Goal: Obtain resource: Obtain resource

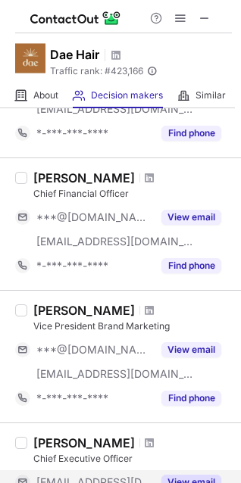
scroll to position [1009, 0]
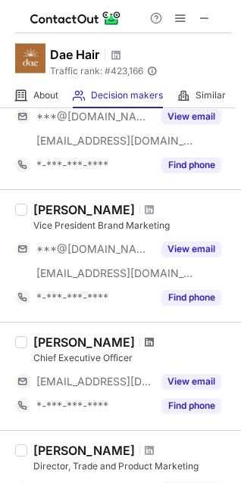
click at [145, 336] on span at bounding box center [149, 342] width 9 height 12
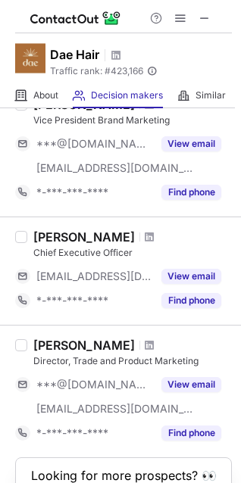
scroll to position [1014, 0]
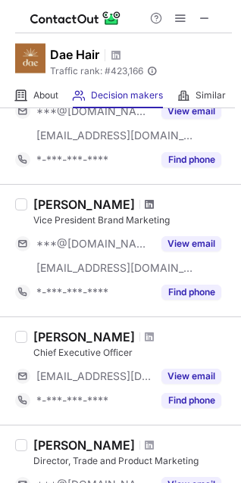
click at [145, 204] on span at bounding box center [149, 204] width 9 height 12
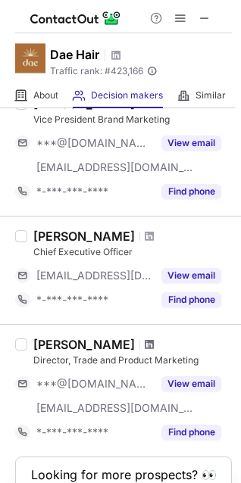
click at [145, 344] on span at bounding box center [149, 344] width 9 height 12
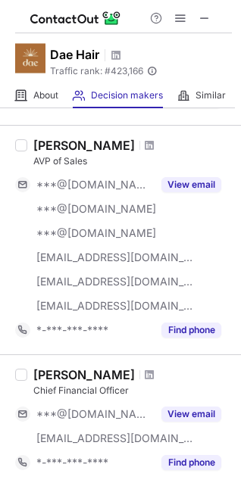
scroll to position [611, 0]
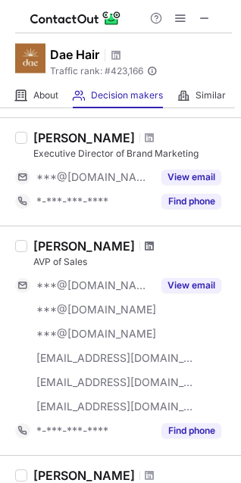
click at [145, 244] on span at bounding box center [149, 246] width 9 height 12
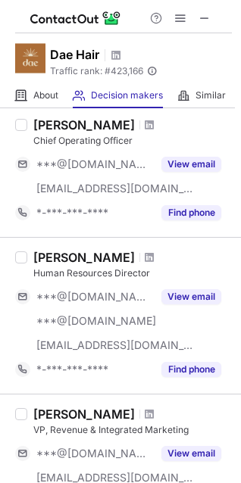
scroll to position [303, 0]
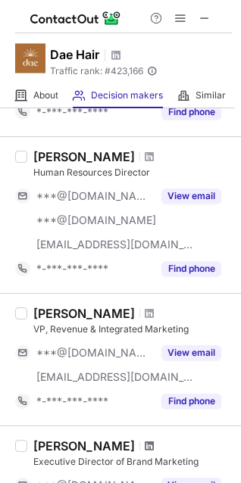
click at [145, 443] on span at bounding box center [149, 446] width 9 height 12
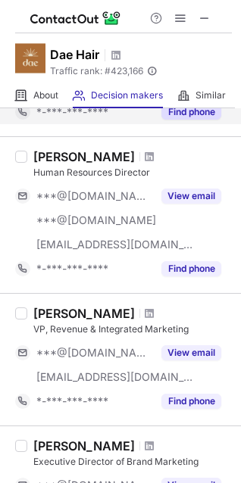
scroll to position [0, 0]
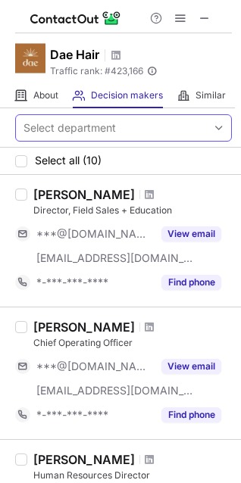
click at [105, 125] on div "Select department" at bounding box center [69, 127] width 92 height 15
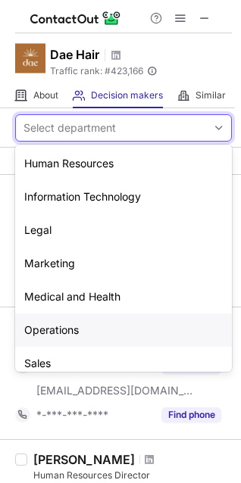
scroll to position [112, 0]
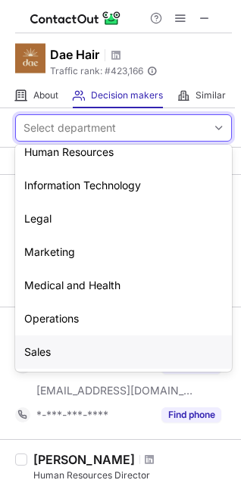
click at [110, 335] on div "Sales" at bounding box center [123, 351] width 216 height 33
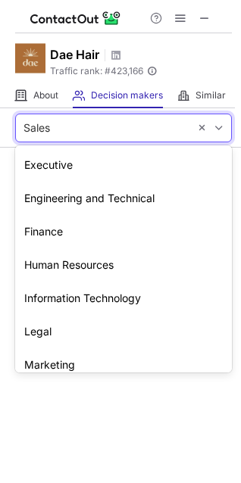
click at [82, 131] on div "Sales" at bounding box center [102, 128] width 173 height 24
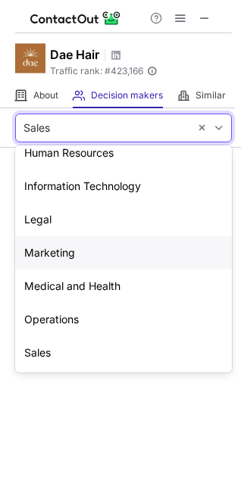
click at [96, 257] on div "Marketing" at bounding box center [123, 252] width 216 height 33
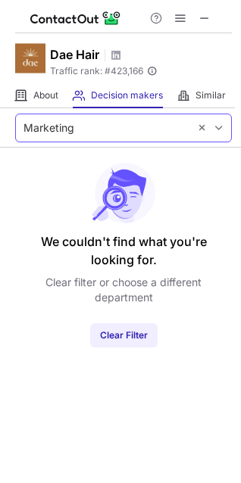
click at [92, 123] on div "Marketing" at bounding box center [102, 128] width 173 height 24
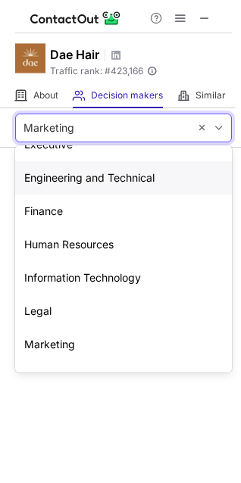
scroll to position [0, 0]
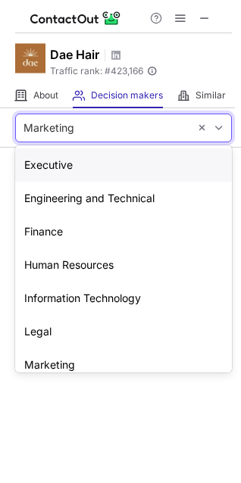
click at [93, 160] on div "Executive" at bounding box center [123, 164] width 216 height 33
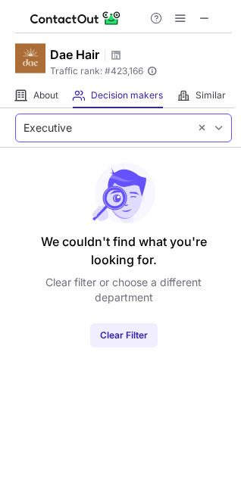
click at [76, 121] on div "Executive" at bounding box center [102, 128] width 173 height 24
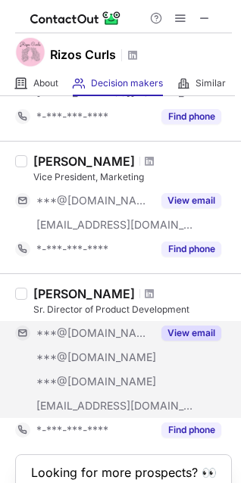
scroll to position [185, 0]
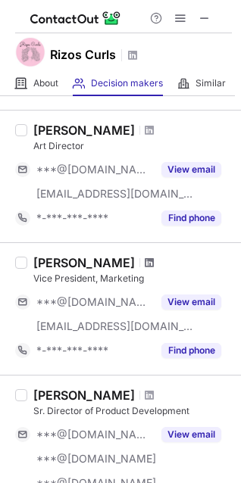
click at [145, 262] on span at bounding box center [149, 263] width 9 height 12
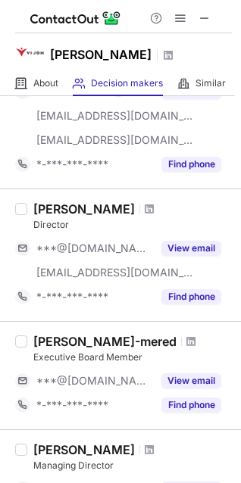
scroll to position [0, 0]
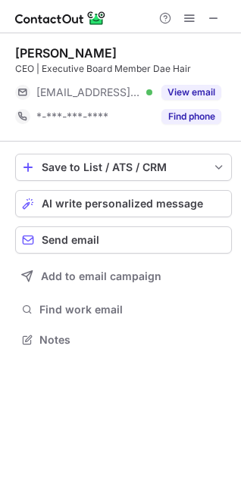
scroll to position [329, 241]
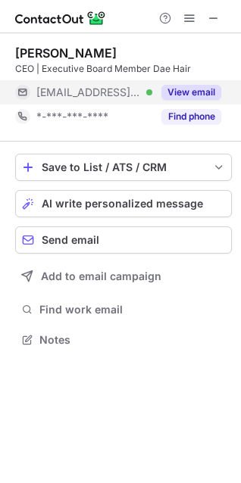
click at [166, 92] on button "View email" at bounding box center [191, 92] width 60 height 15
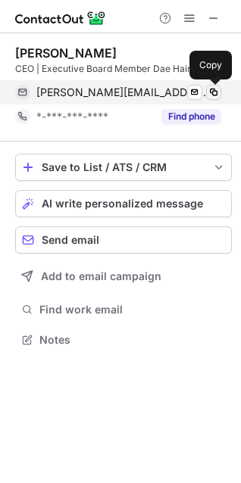
click at [220, 93] on button at bounding box center [213, 92] width 15 height 15
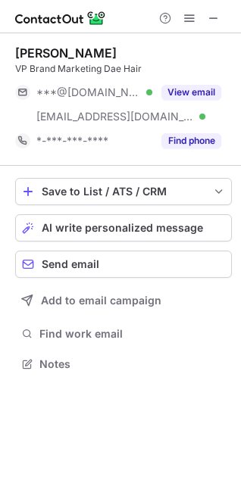
scroll to position [353, 241]
click at [219, 12] on span at bounding box center [213, 18] width 12 height 12
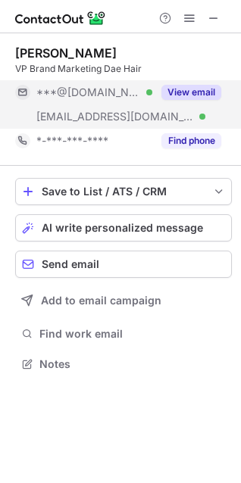
click at [170, 92] on button "View email" at bounding box center [191, 92] width 60 height 15
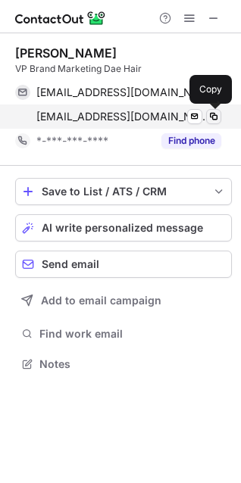
click at [212, 110] on span at bounding box center [213, 116] width 12 height 12
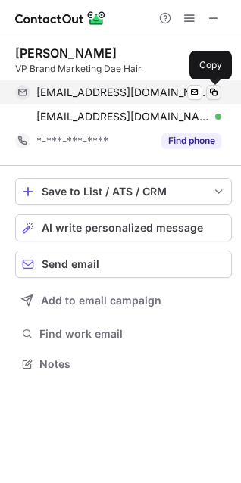
click at [217, 96] on span at bounding box center [213, 92] width 12 height 12
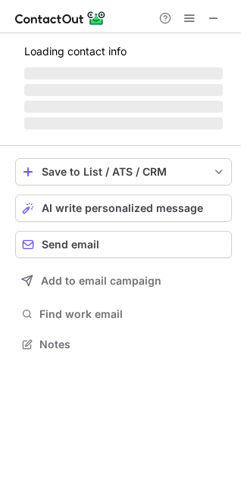
scroll to position [367, 241]
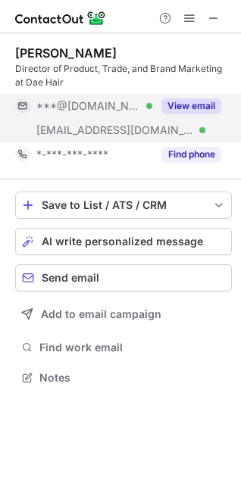
click at [170, 113] on button "View email" at bounding box center [191, 105] width 60 height 15
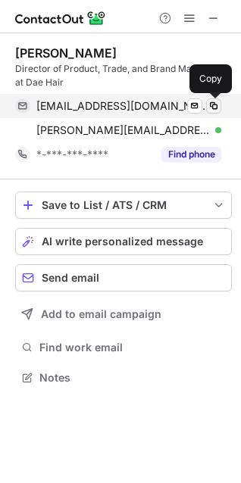
click at [211, 112] on button at bounding box center [213, 105] width 15 height 15
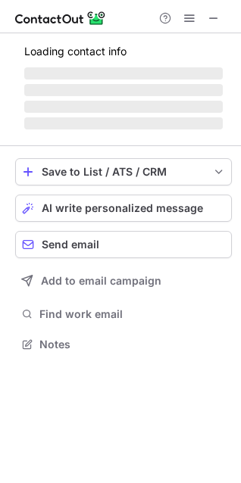
scroll to position [378, 241]
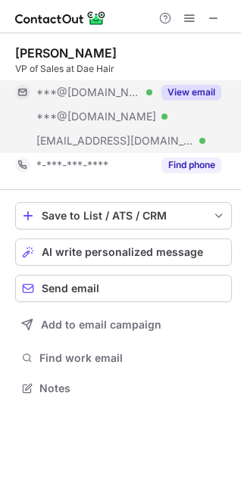
click at [190, 99] on div "View email" at bounding box center [186, 92] width 69 height 24
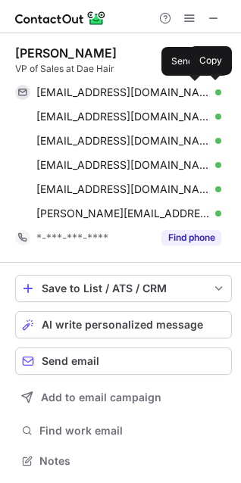
scroll to position [450, 230]
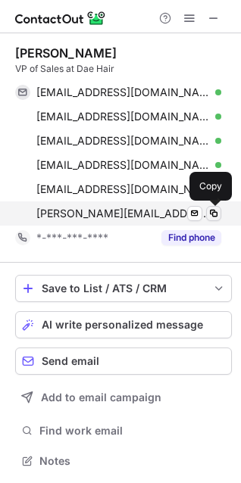
click at [219, 210] on button at bounding box center [213, 213] width 15 height 15
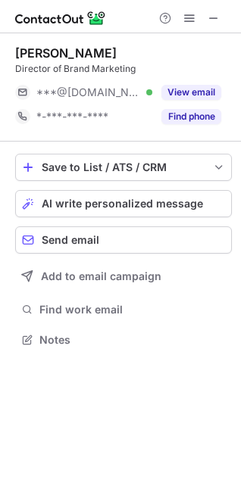
scroll to position [329, 241]
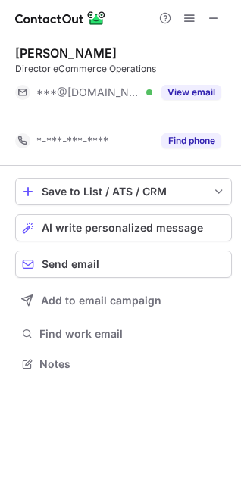
scroll to position [329, 241]
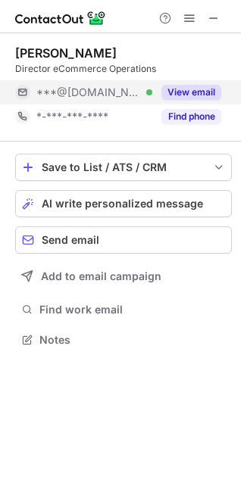
click at [220, 95] on button "View email" at bounding box center [191, 92] width 60 height 15
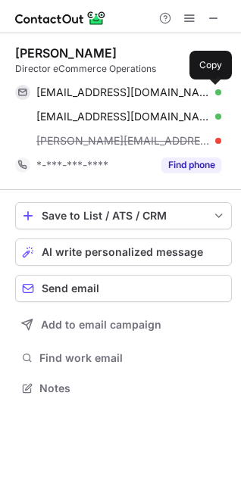
click at [220, 95] on button at bounding box center [213, 92] width 15 height 15
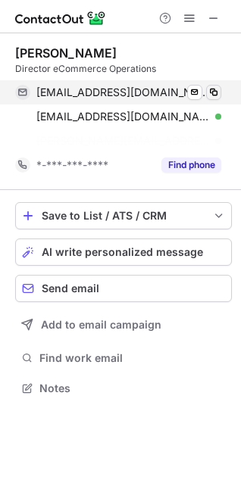
scroll to position [353, 241]
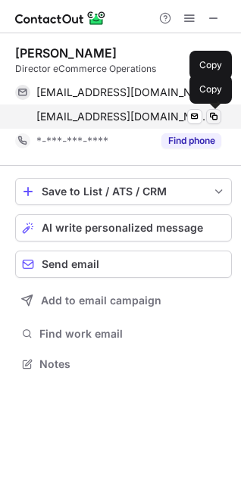
click at [213, 112] on span at bounding box center [213, 116] width 12 height 12
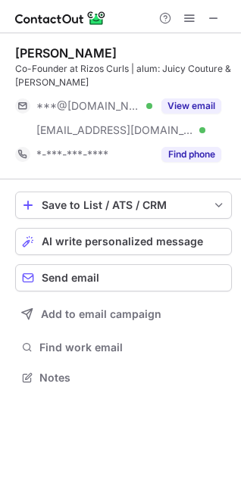
scroll to position [367, 241]
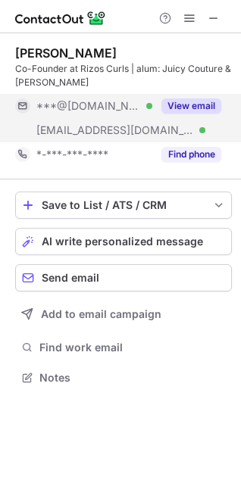
click at [215, 107] on button "View email" at bounding box center [191, 105] width 60 height 15
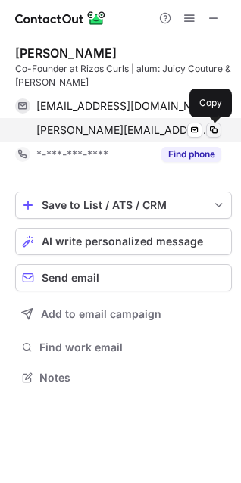
click at [210, 135] on span at bounding box center [213, 130] width 12 height 12
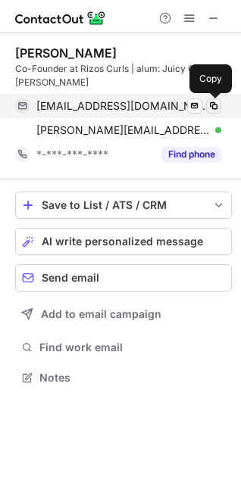
click at [216, 104] on span at bounding box center [213, 106] width 12 height 12
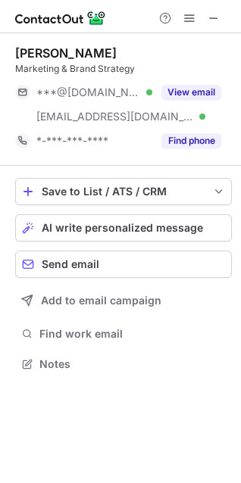
scroll to position [353, 241]
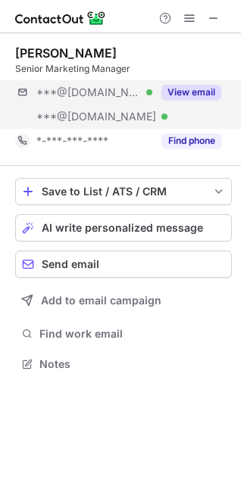
drag, startPoint x: 217, startPoint y: 97, endPoint x: 227, endPoint y: 95, distance: 10.1
click at [217, 97] on button "View email" at bounding box center [191, 92] width 60 height 15
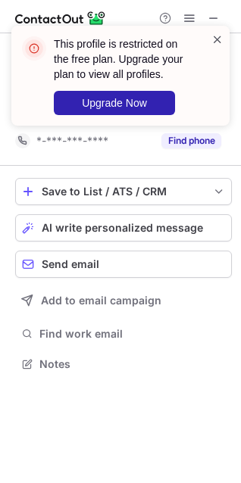
click at [216, 35] on span at bounding box center [217, 39] width 12 height 15
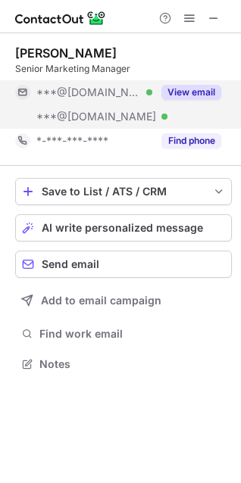
click at [208, 94] on button "View email" at bounding box center [191, 92] width 60 height 15
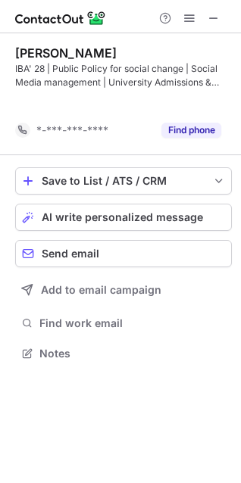
scroll to position [319, 241]
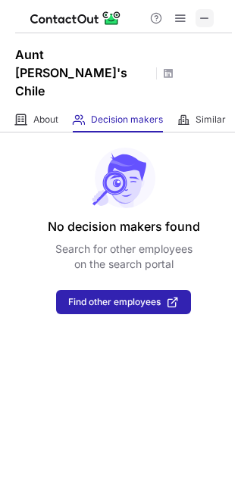
click at [203, 20] on span at bounding box center [204, 18] width 12 height 12
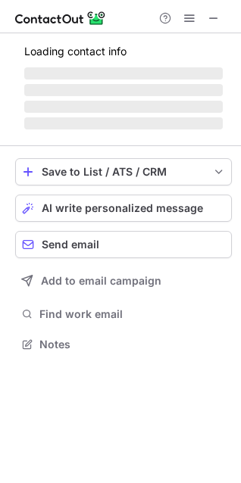
scroll to position [329, 241]
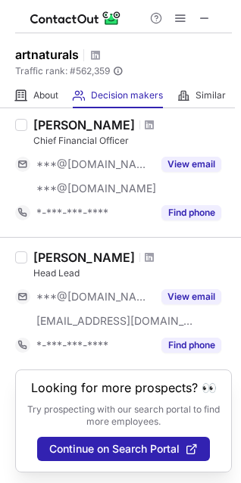
scroll to position [218, 0]
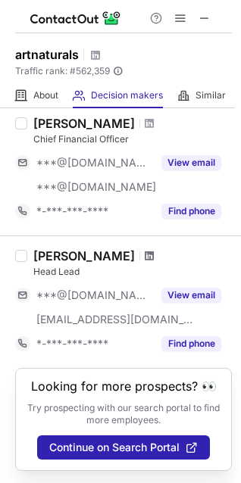
click at [145, 250] on span at bounding box center [149, 256] width 9 height 12
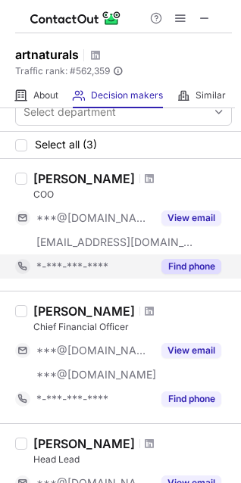
scroll to position [0, 0]
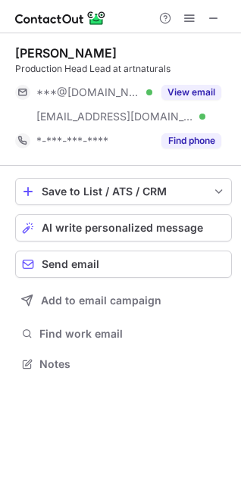
scroll to position [353, 241]
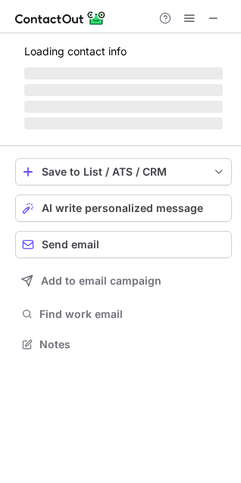
scroll to position [353, 241]
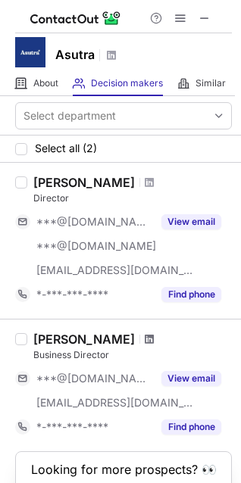
click at [145, 341] on span at bounding box center [149, 339] width 9 height 12
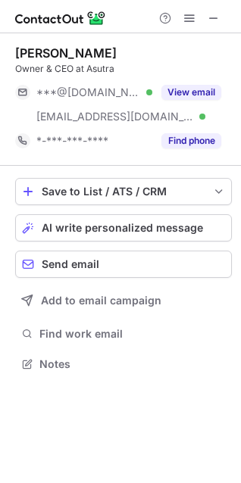
scroll to position [353, 241]
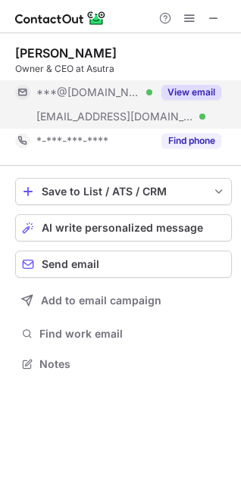
click at [218, 92] on button "View email" at bounding box center [191, 92] width 60 height 15
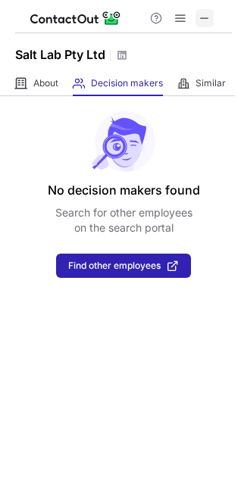
click at [209, 17] on span at bounding box center [204, 18] width 12 height 12
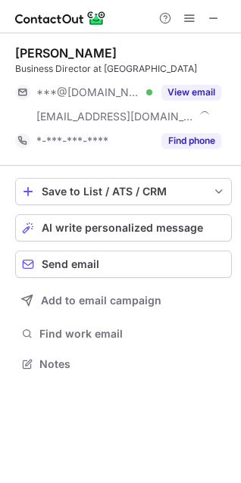
scroll to position [353, 241]
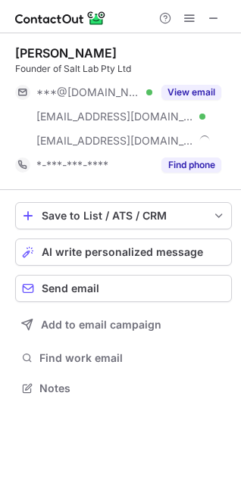
scroll to position [378, 241]
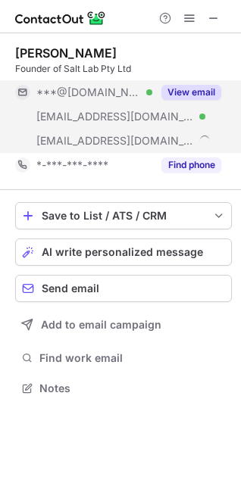
click at [186, 93] on button "View email" at bounding box center [191, 92] width 60 height 15
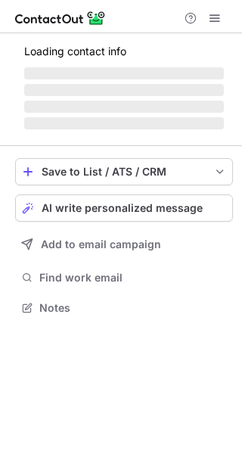
scroll to position [341, 242]
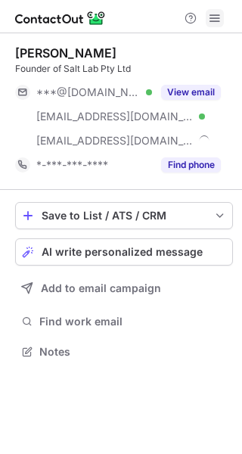
click at [212, 22] on span at bounding box center [215, 18] width 12 height 12
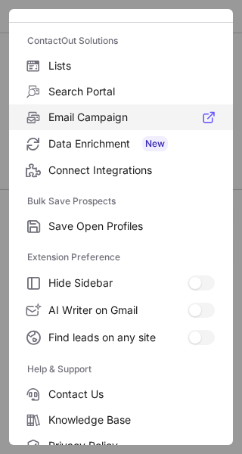
scroll to position [0, 0]
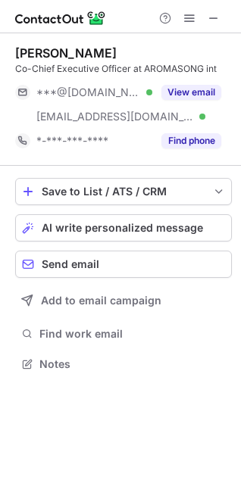
scroll to position [353, 241]
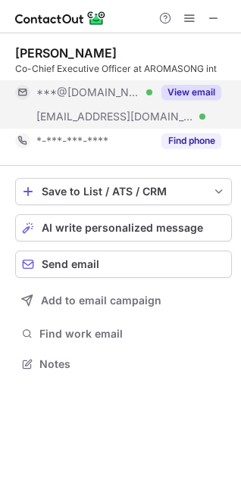
click at [178, 95] on button "View email" at bounding box center [191, 92] width 60 height 15
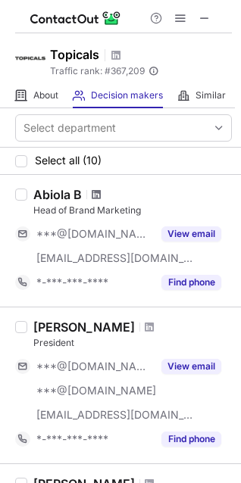
click at [99, 199] on span at bounding box center [96, 194] width 9 height 12
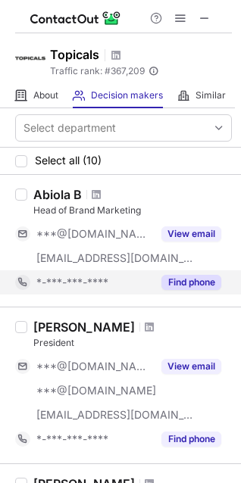
scroll to position [101, 0]
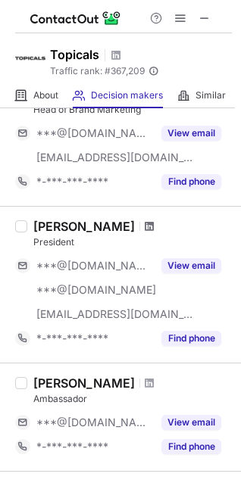
click at [154, 224] on span at bounding box center [149, 226] width 9 height 12
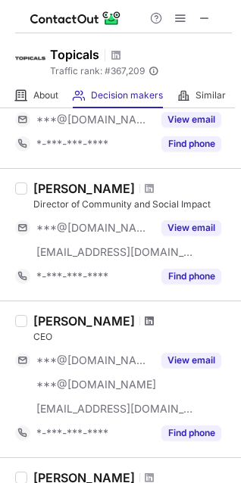
scroll to position [505, 0]
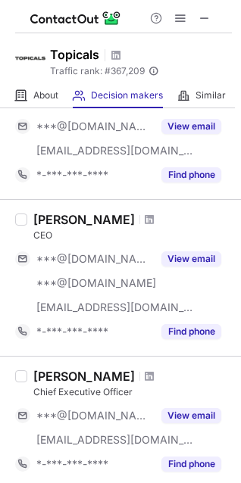
click at [139, 372] on div at bounding box center [149, 376] width 20 height 9
click at [145, 371] on span at bounding box center [149, 376] width 9 height 12
click at [145, 217] on span at bounding box center [149, 219] width 9 height 12
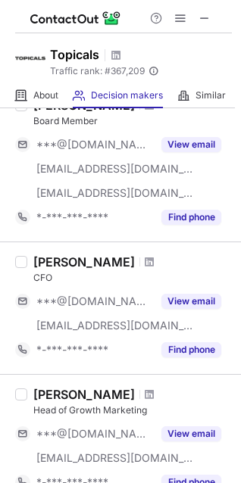
scroll to position [1009, 0]
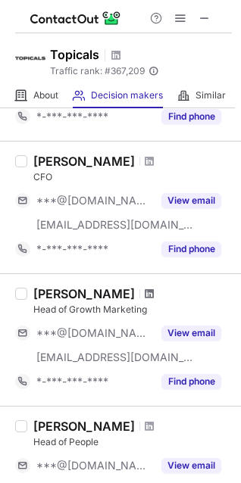
click at [145, 297] on span at bounding box center [149, 294] width 9 height 12
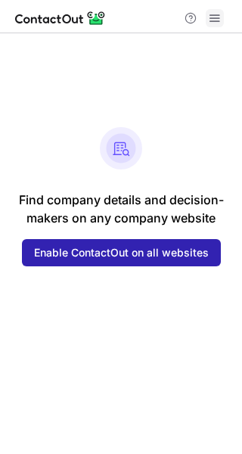
click at [216, 17] on span at bounding box center [215, 18] width 12 height 12
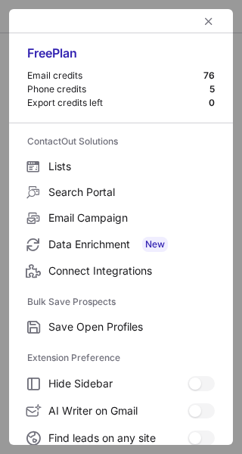
scroll to position [176, 0]
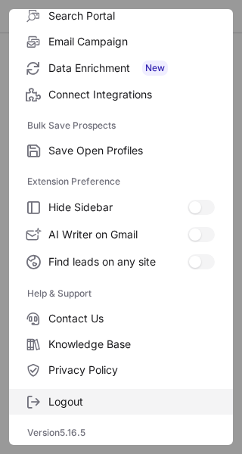
click at [114, 395] on span "Logout" at bounding box center [131, 402] width 167 height 14
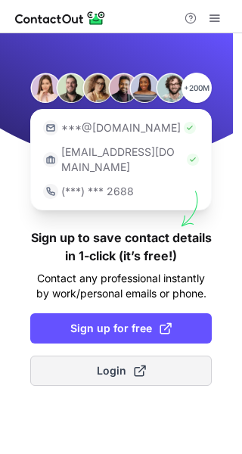
click at [131, 363] on span "Login" at bounding box center [121, 370] width 49 height 15
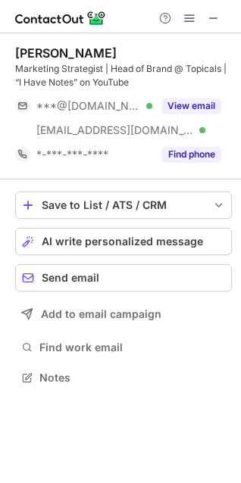
scroll to position [367, 241]
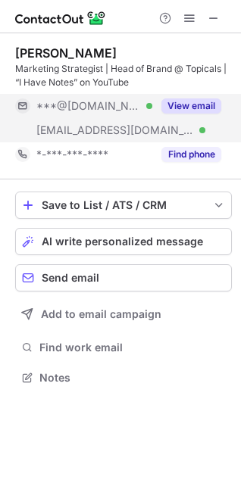
click at [204, 110] on button "View email" at bounding box center [191, 105] width 60 height 15
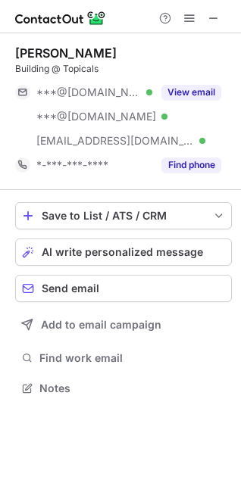
scroll to position [378, 241]
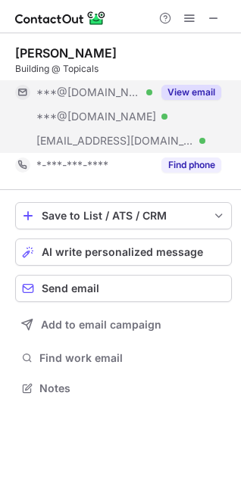
click at [198, 86] on button "View email" at bounding box center [191, 92] width 60 height 15
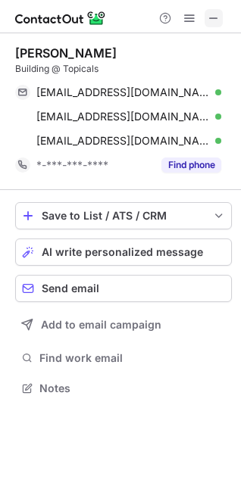
click at [213, 24] on span at bounding box center [213, 18] width 12 height 12
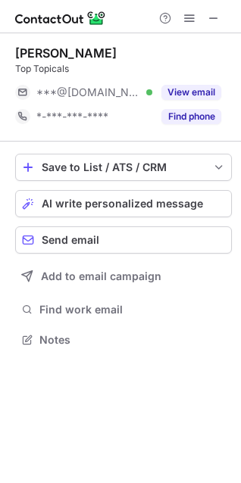
scroll to position [329, 241]
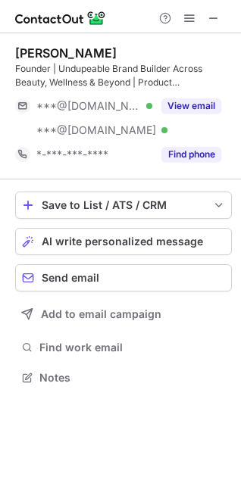
scroll to position [367, 241]
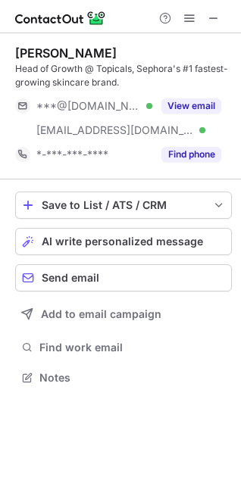
scroll to position [367, 241]
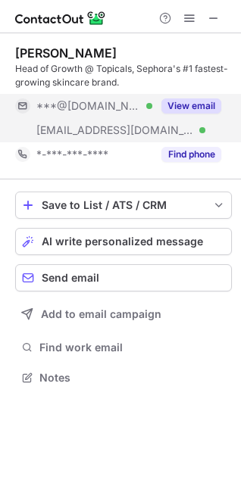
click at [201, 103] on button "View email" at bounding box center [191, 105] width 60 height 15
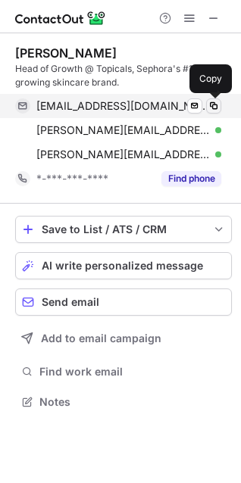
click at [215, 101] on span at bounding box center [213, 106] width 12 height 12
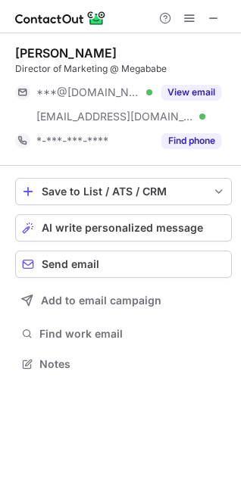
scroll to position [353, 241]
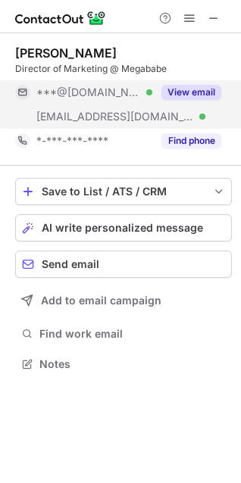
click at [208, 95] on button "View email" at bounding box center [191, 92] width 60 height 15
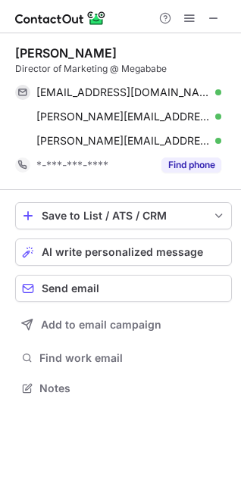
scroll to position [378, 241]
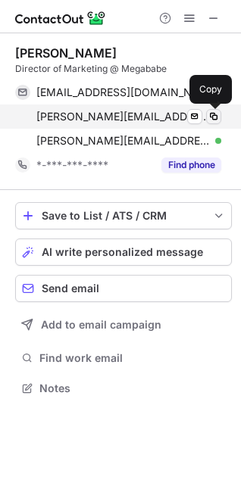
click at [216, 119] on span at bounding box center [213, 116] width 12 height 12
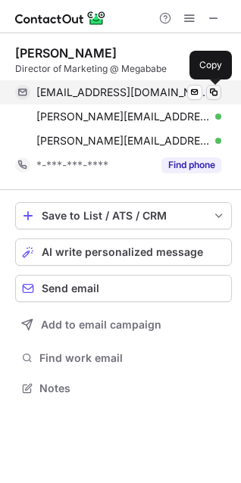
click at [218, 96] on span at bounding box center [213, 92] width 12 height 12
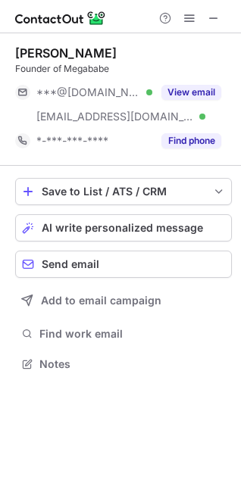
scroll to position [353, 241]
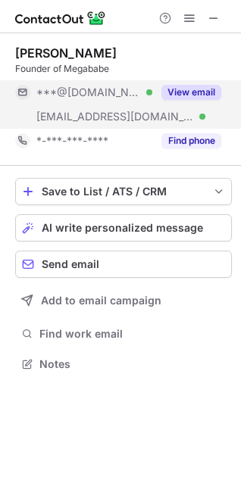
click at [207, 98] on button "View email" at bounding box center [191, 92] width 60 height 15
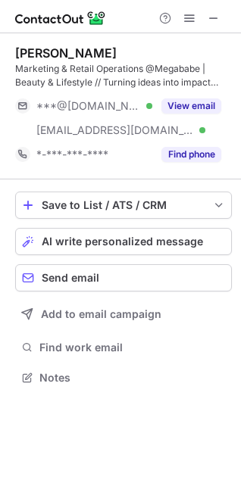
scroll to position [367, 241]
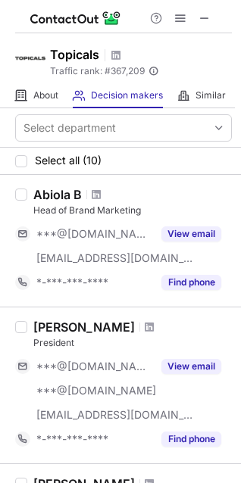
scroll to position [1009, 0]
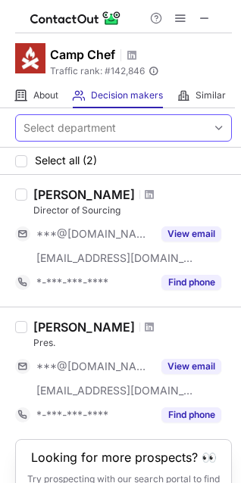
click at [92, 120] on div "Select department" at bounding box center [69, 127] width 92 height 15
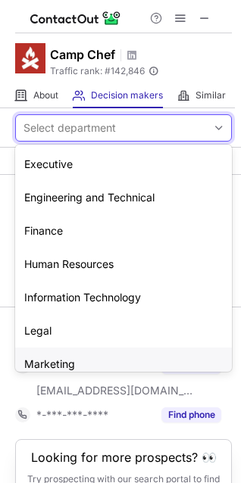
click at [101, 349] on div "Marketing" at bounding box center [123, 363] width 216 height 33
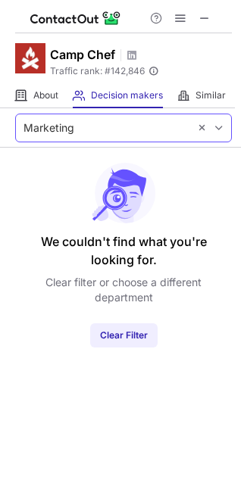
click at [93, 132] on div "Marketing" at bounding box center [102, 128] width 173 height 24
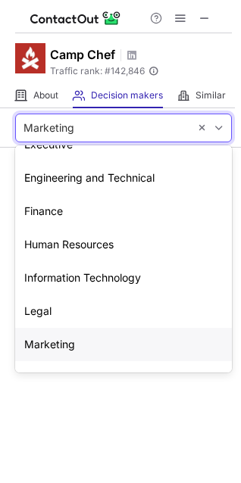
scroll to position [112, 0]
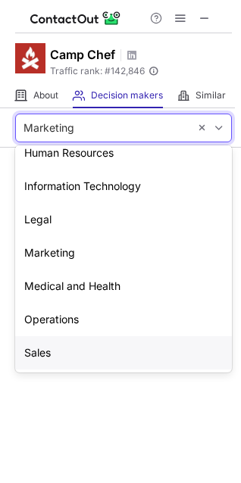
click at [88, 348] on div "Sales" at bounding box center [123, 352] width 216 height 33
